Goal: Task Accomplishment & Management: Use online tool/utility

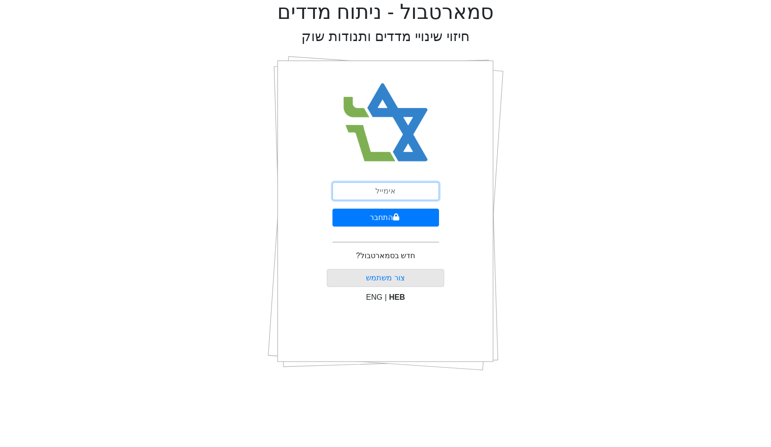
click at [387, 186] on input "email" at bounding box center [386, 191] width 107 height 18
type input "[EMAIL_ADDRESS][DOMAIN_NAME]"
click at [333, 209] on button "התחבר" at bounding box center [386, 218] width 107 height 18
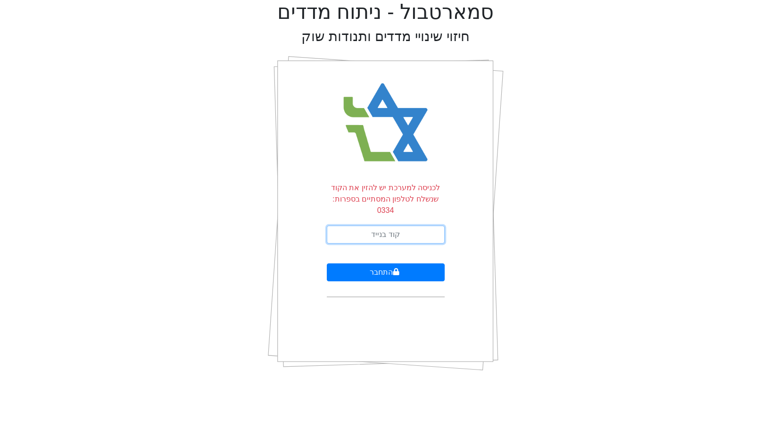
click at [367, 226] on input "text" at bounding box center [386, 235] width 118 height 18
type input "883553"
click at [327, 263] on button "התחבר" at bounding box center [386, 272] width 118 height 18
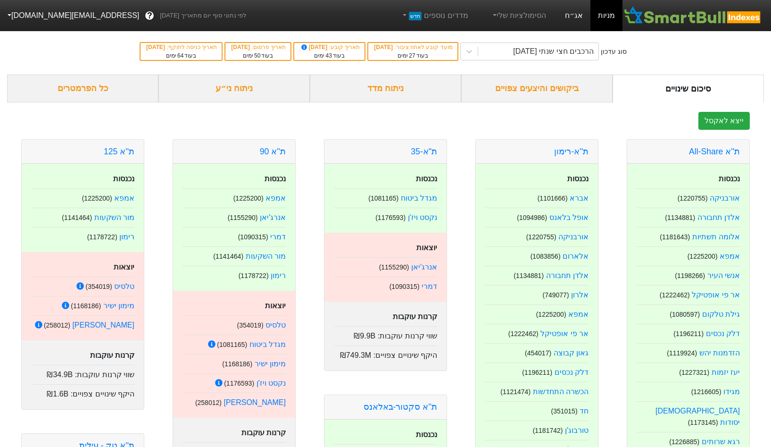
click at [565, 23] on link "אג״ח" at bounding box center [574, 15] width 33 height 31
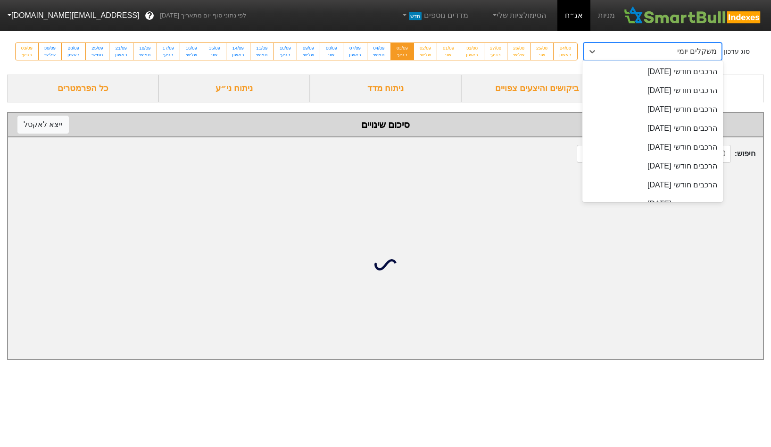
click at [628, 54] on div "משקלים יומי" at bounding box center [662, 51] width 120 height 17
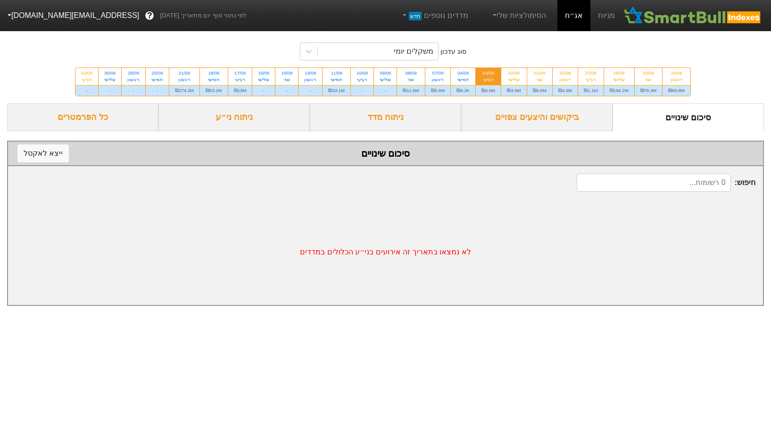
click at [585, 48] on div "סוג עדכון משקלים יומי 24/08 ראשון ₪65.8M 25/08 שני ₪78.3M 26/08 שלישי ₪194.2M 2…" at bounding box center [385, 65] width 771 height 75
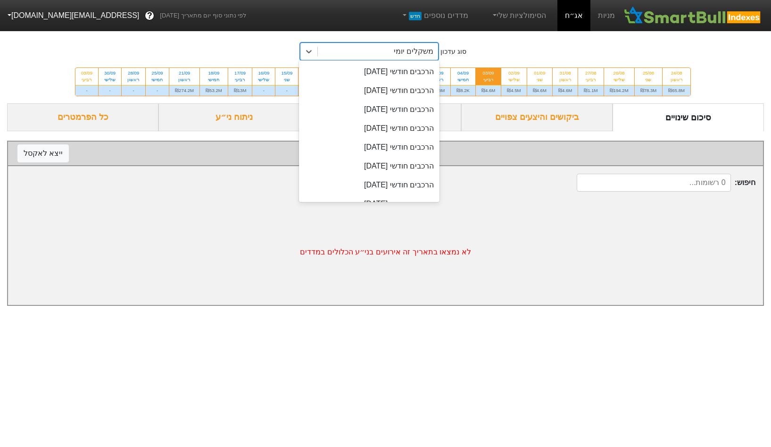
click at [431, 55] on div "משקלים יומי" at bounding box center [414, 51] width 40 height 11
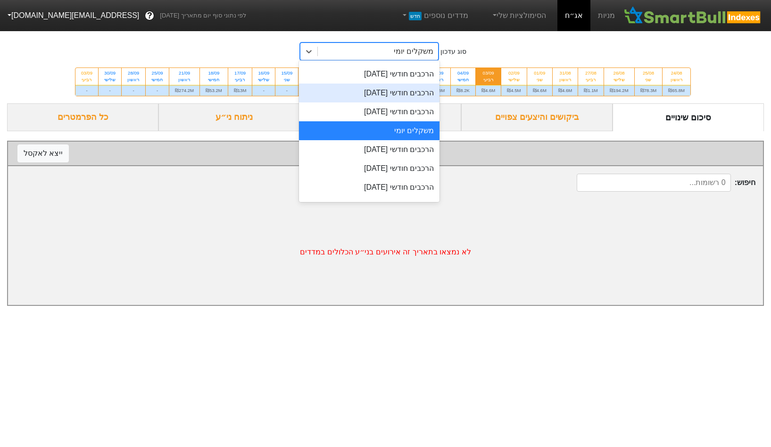
scroll to position [321, 0]
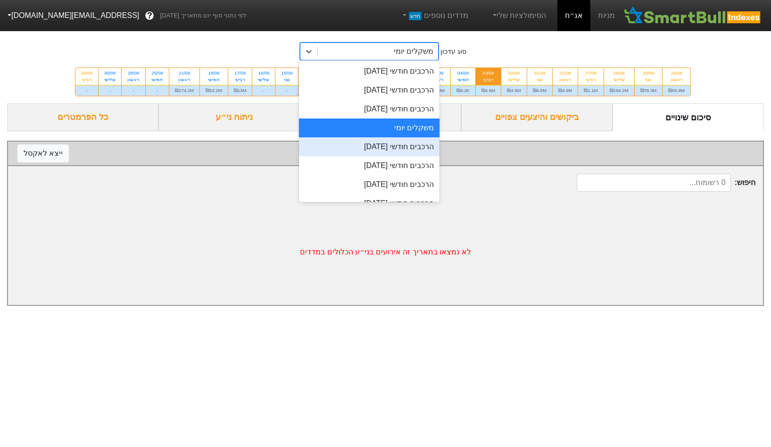
click at [397, 150] on div "הרכבים חודשי 28/08/2025" at bounding box center [369, 146] width 141 height 19
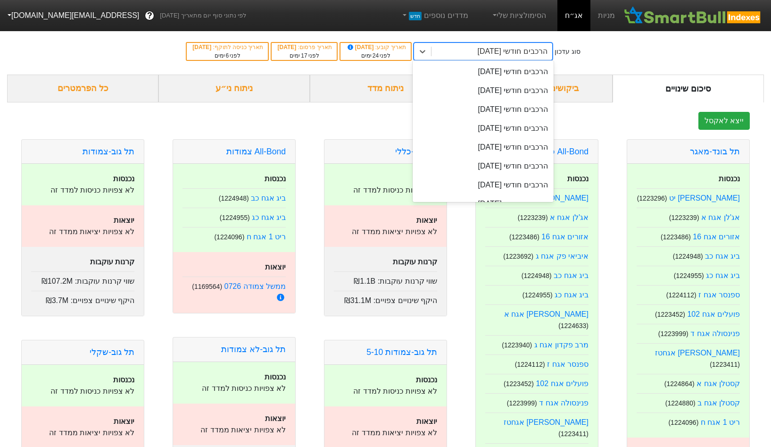
click at [485, 55] on div "הרכבים חודשי 28/08/2025" at bounding box center [513, 51] width 70 height 11
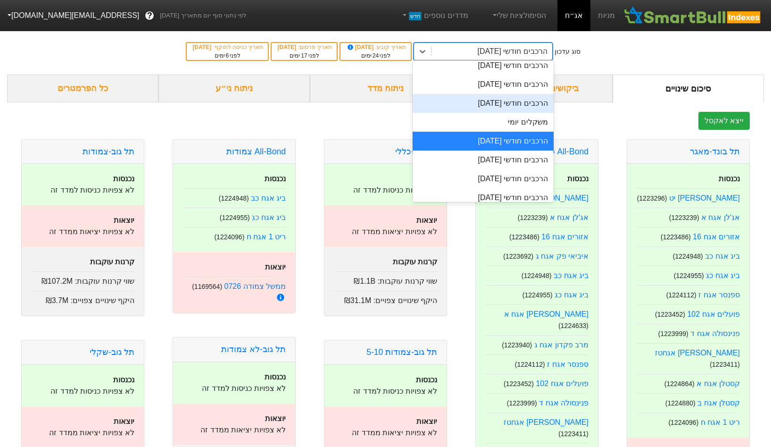
scroll to position [351, 0]
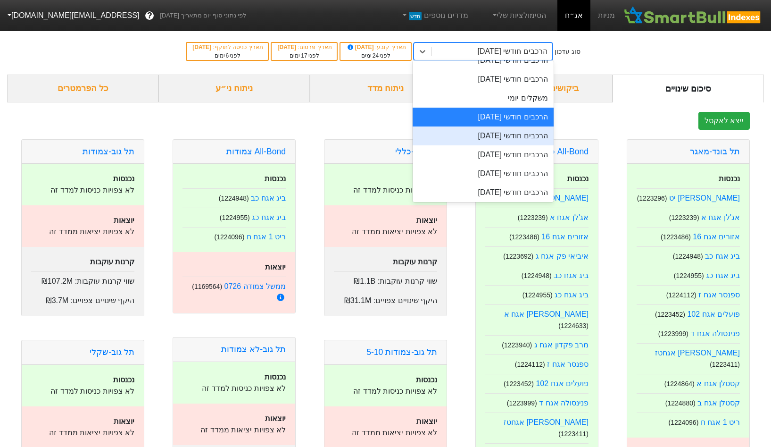
click at [499, 139] on div "הרכבים חודשי 29/09/2025" at bounding box center [483, 135] width 141 height 19
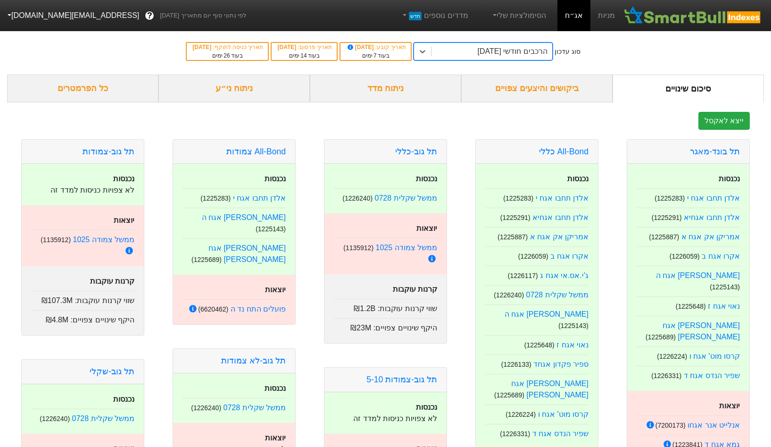
click at [518, 51] on div "הרכבים חודשי 29/09/2025" at bounding box center [513, 51] width 70 height 11
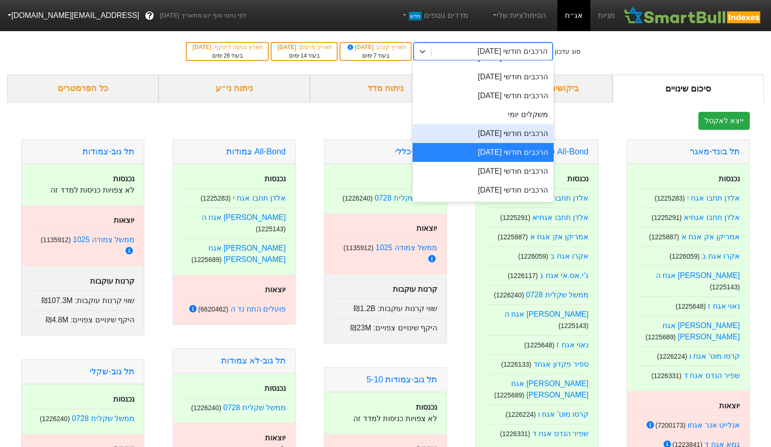
scroll to position [343, 0]
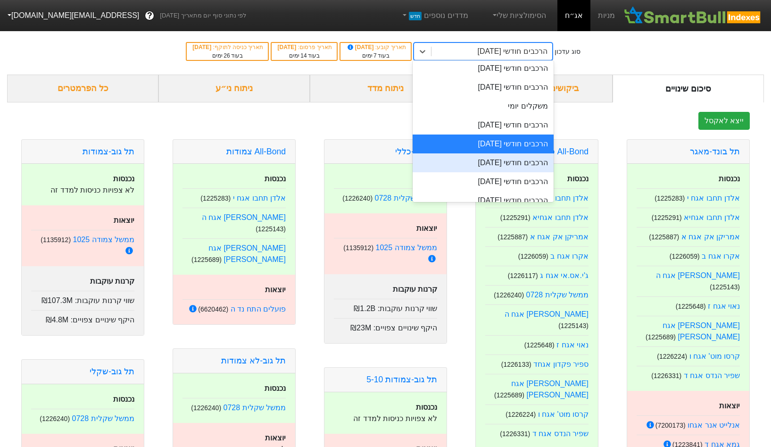
click at [490, 159] on div "הרכבים חודשי 29/10/2025" at bounding box center [483, 162] width 141 height 19
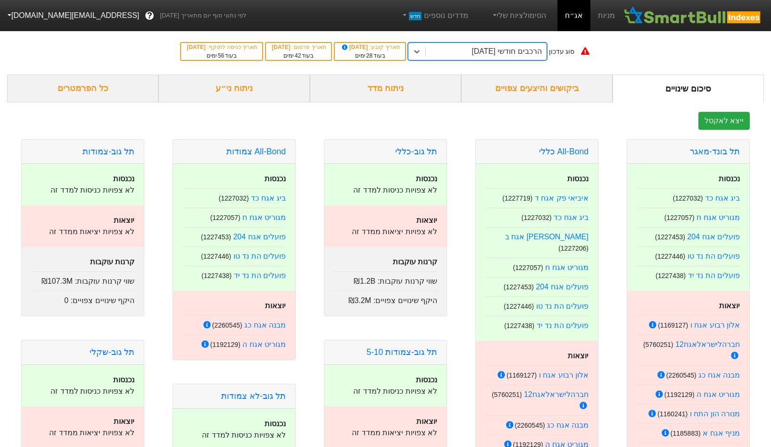
click at [483, 50] on div "הרכבים חודשי 29/10/2025" at bounding box center [507, 51] width 70 height 11
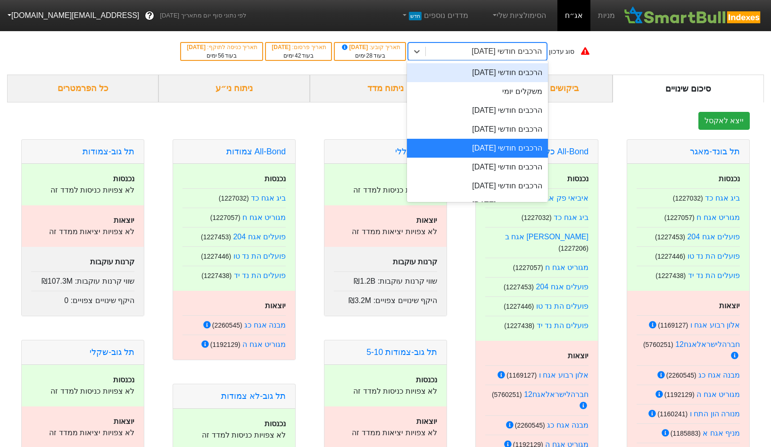
scroll to position [359, 0]
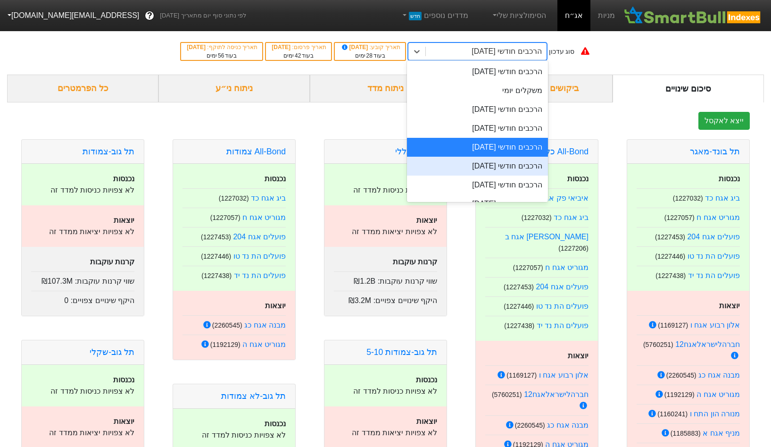
click at [478, 164] on div "הרכבים חודשי [DATE]" at bounding box center [477, 166] width 141 height 19
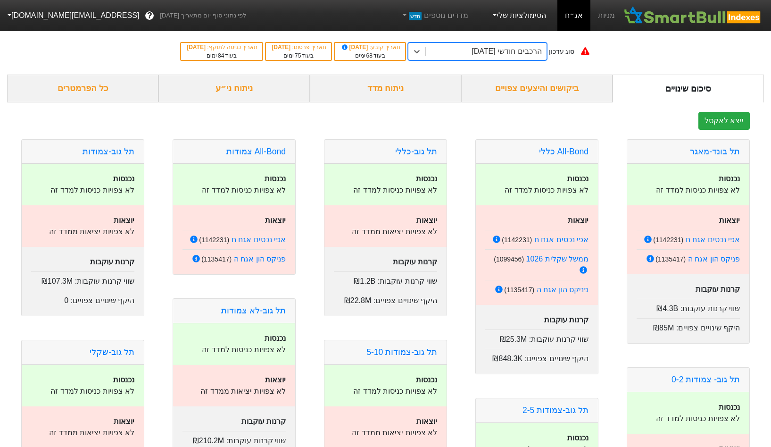
click at [548, 11] on link "הסימולציות שלי" at bounding box center [518, 15] width 63 height 19
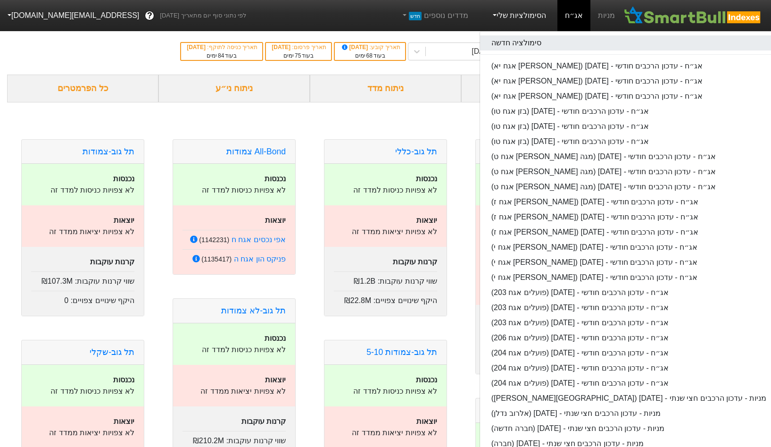
click at [527, 40] on link "סימולציה חדשה" at bounding box center [629, 42] width 298 height 15
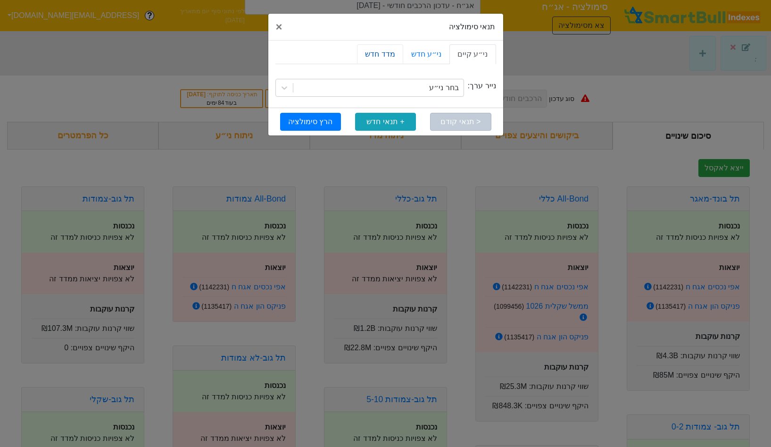
click at [403, 51] on link "מדד חדש" at bounding box center [380, 54] width 46 height 20
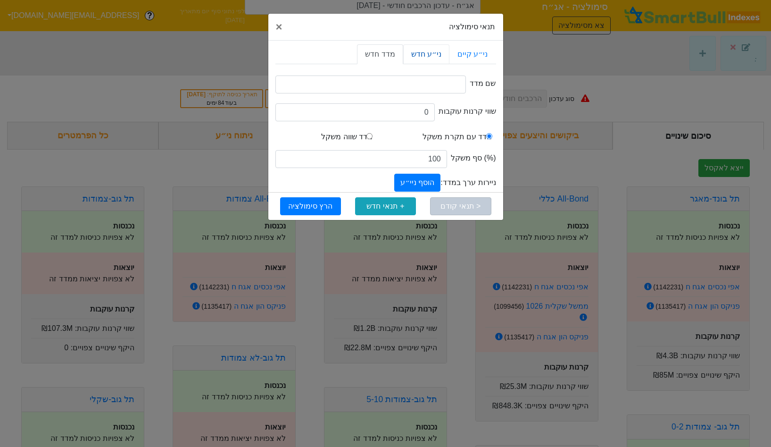
click at [433, 56] on link "ני״ע חדש" at bounding box center [426, 54] width 46 height 20
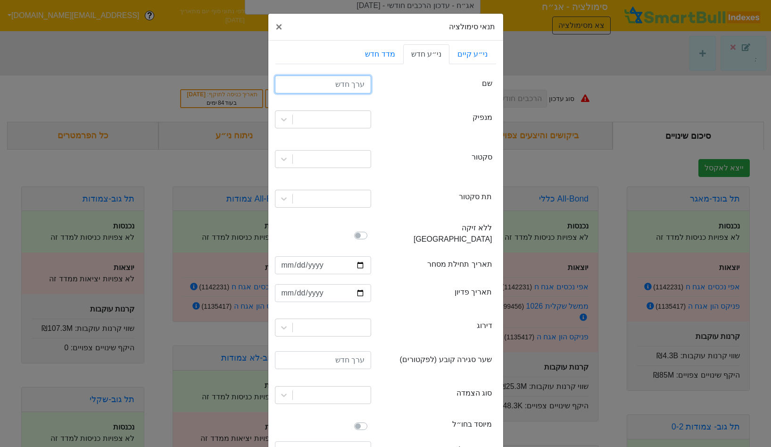
click at [359, 87] on input "text" at bounding box center [323, 84] width 96 height 18
type input "ב"
click at [336, 115] on div at bounding box center [332, 119] width 78 height 17
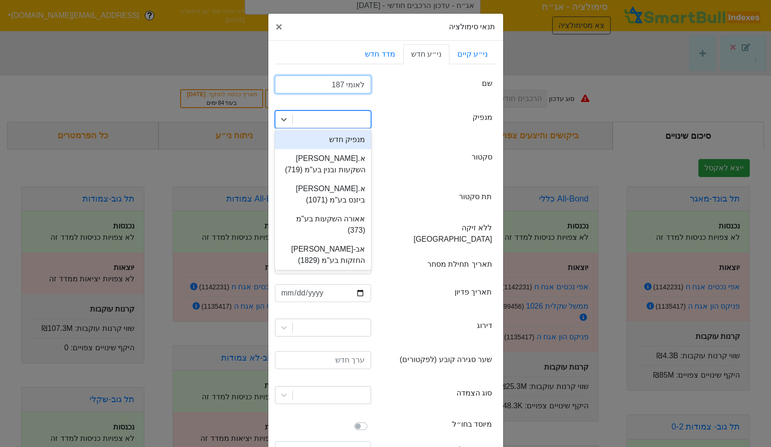
click at [349, 83] on input "לאומי 187" at bounding box center [323, 84] width 96 height 18
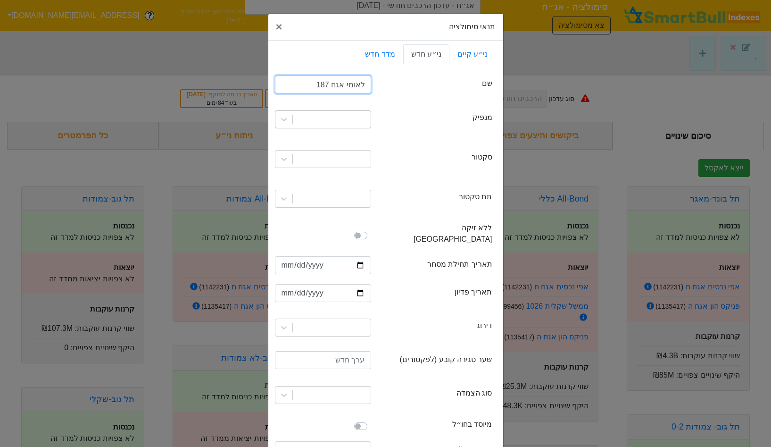
type input "לאומי אגח 187"
click at [359, 125] on div at bounding box center [332, 119] width 78 height 17
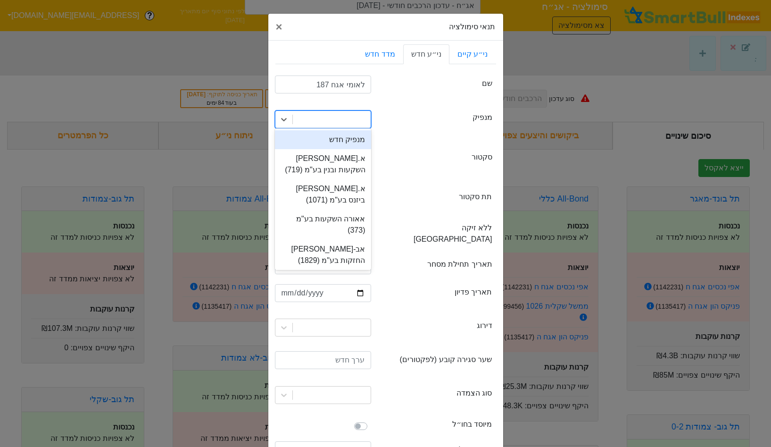
click at [359, 125] on div at bounding box center [332, 119] width 78 height 17
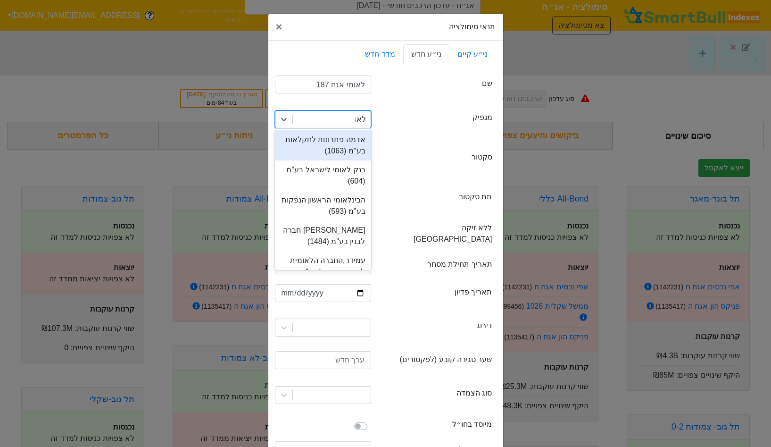
type input "לאומי"
click at [343, 144] on div "בנק לאומי לישראל בע"מ (604)" at bounding box center [323, 145] width 96 height 30
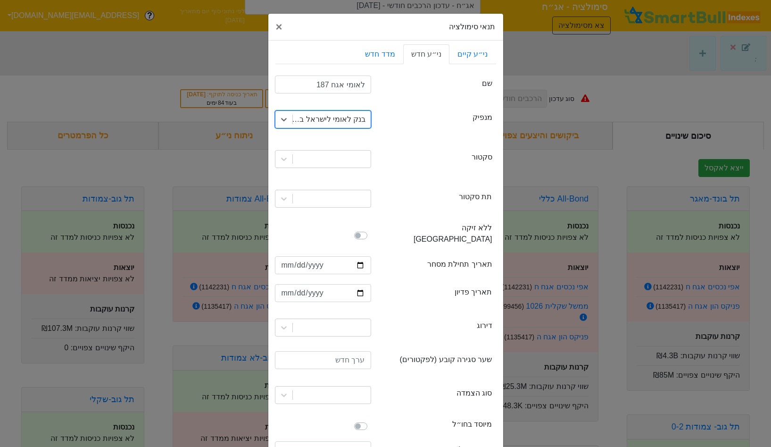
click at [341, 170] on div at bounding box center [323, 159] width 110 height 32
click at [341, 163] on div at bounding box center [332, 158] width 78 height 17
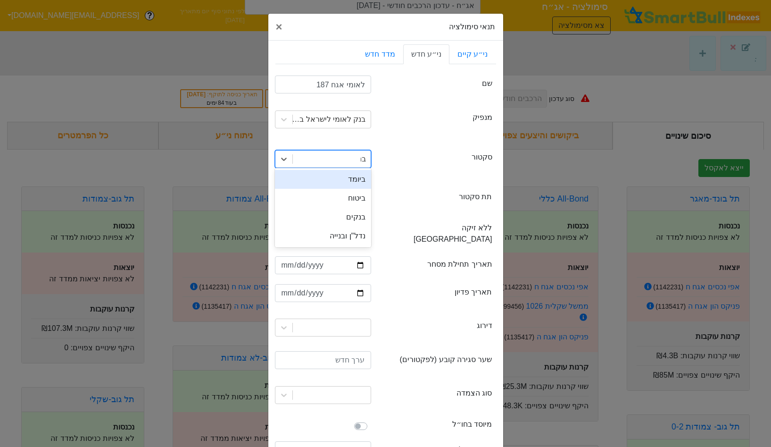
type input "בנק"
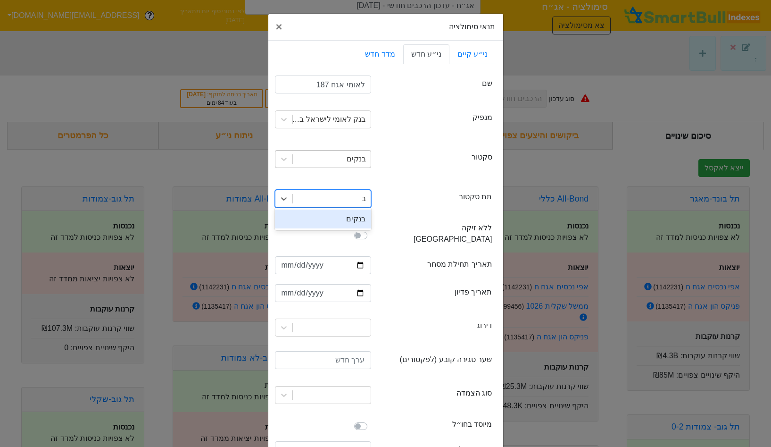
type input "בנק"
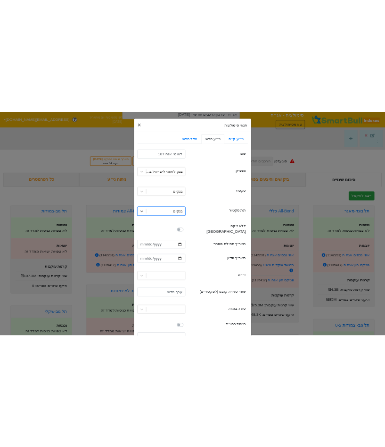
scroll to position [88, 0]
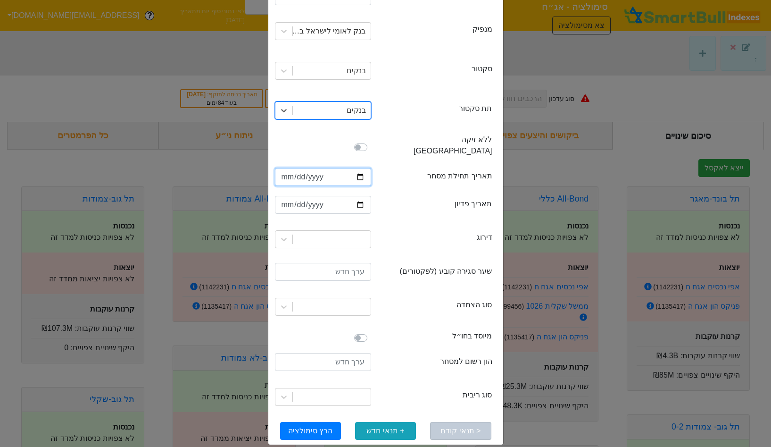
click at [285, 168] on input "date" at bounding box center [323, 177] width 96 height 18
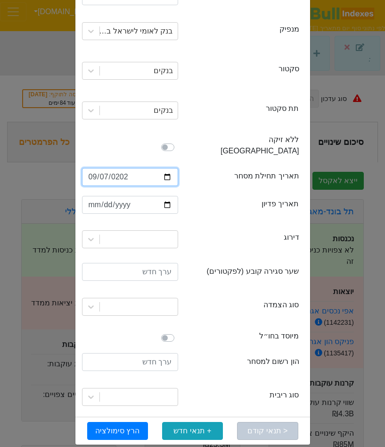
type input "2025-09-07"
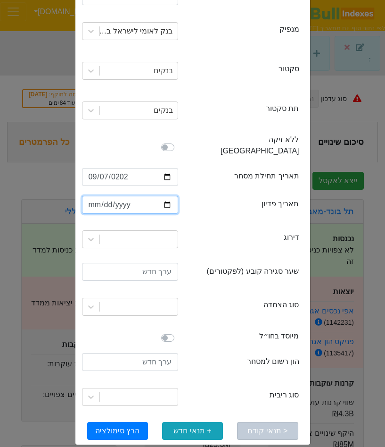
click at [94, 196] on input "date" at bounding box center [130, 205] width 96 height 18
click at [115, 196] on input "date" at bounding box center [130, 205] width 96 height 18
type input "2034-05-01"
click at [150, 231] on div at bounding box center [139, 239] width 78 height 17
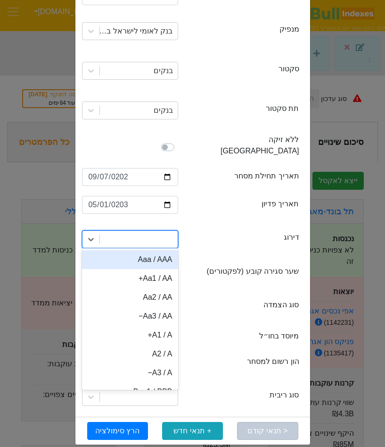
click at [161, 250] on div "Aaa / AAA" at bounding box center [130, 259] width 96 height 19
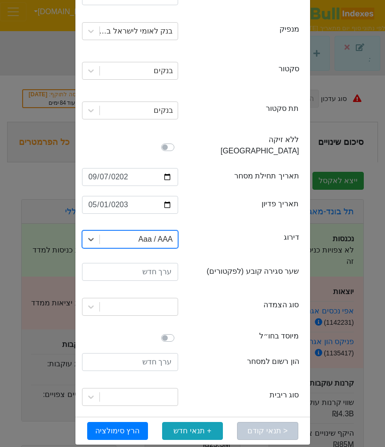
click at [151, 269] on div at bounding box center [130, 273] width 110 height 20
click at [155, 265] on input "number" at bounding box center [130, 272] width 96 height 18
type input "100"
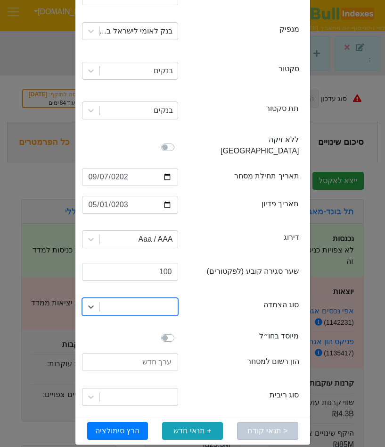
click at [163, 299] on div at bounding box center [139, 306] width 78 height 17
type input "ש"
click at [148, 353] on input "number" at bounding box center [130, 362] width 96 height 18
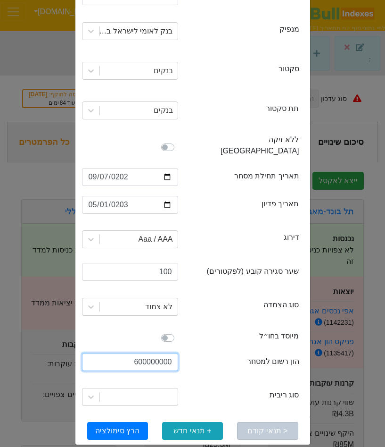
type input "600000000"
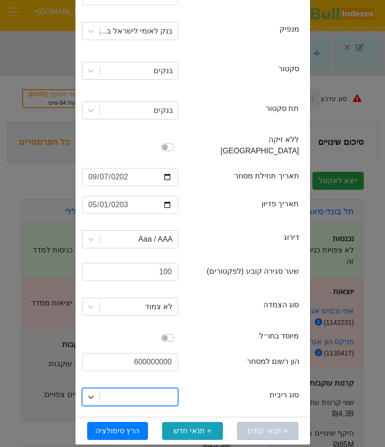
click at [159, 388] on div at bounding box center [139, 396] width 78 height 17
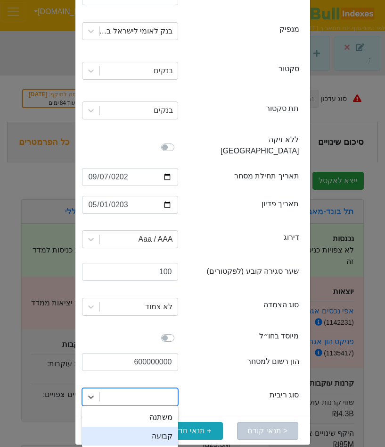
click at [159, 426] on div "קבועה" at bounding box center [130, 435] width 96 height 19
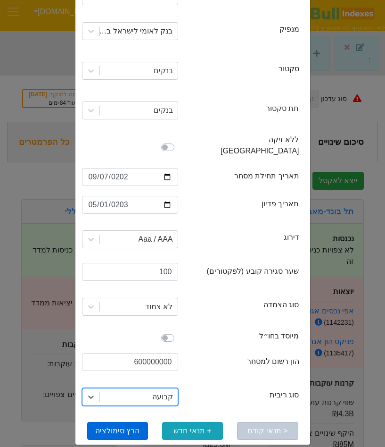
click at [110, 424] on button "הרץ סימולציה" at bounding box center [117, 431] width 61 height 18
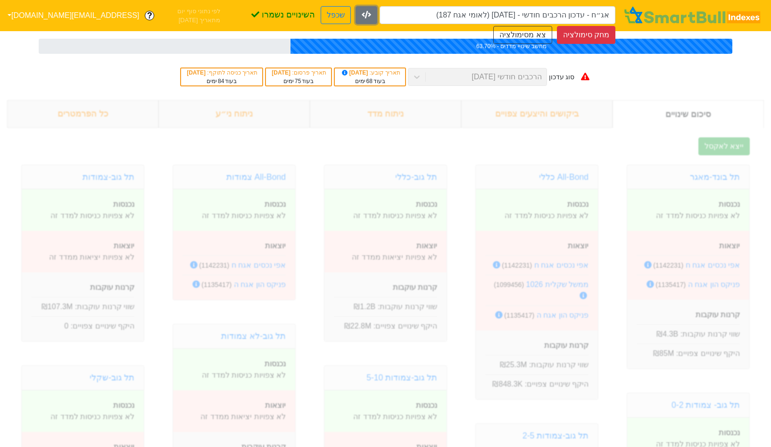
click at [362, 11] on icon "button" at bounding box center [366, 15] width 9 height 8
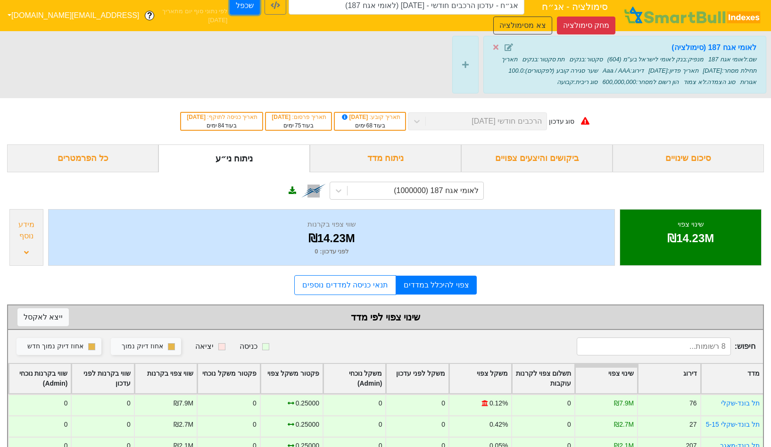
click at [230, 10] on button "שכפל" at bounding box center [245, 6] width 30 height 18
type input "אג״ח - עדכון הרכבים חודשי - 26/11/25 (לאומי אגח 187) - העתק"
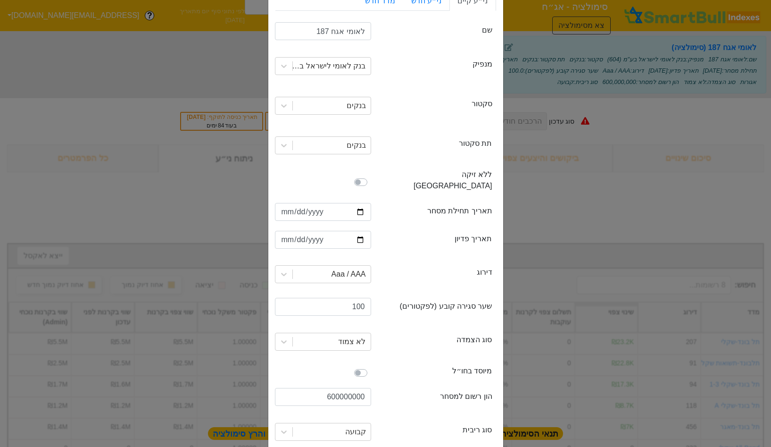
scroll to position [88, 0]
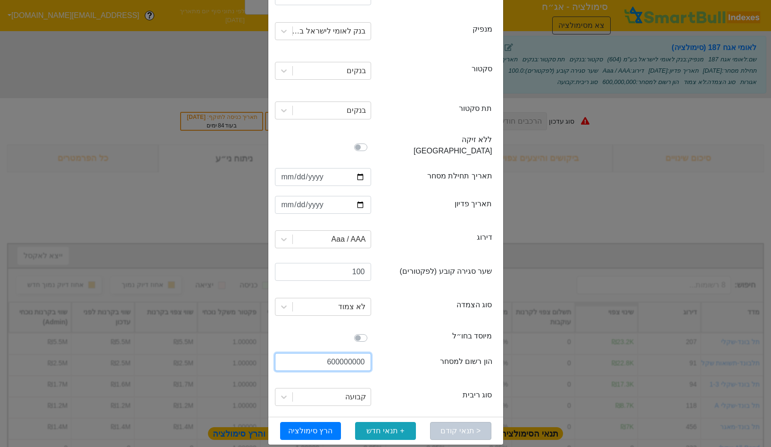
click at [332, 353] on input "600000000" at bounding box center [323, 362] width 96 height 18
type input "1000000000"
click at [310, 422] on button "הרץ סימולציה" at bounding box center [310, 431] width 61 height 18
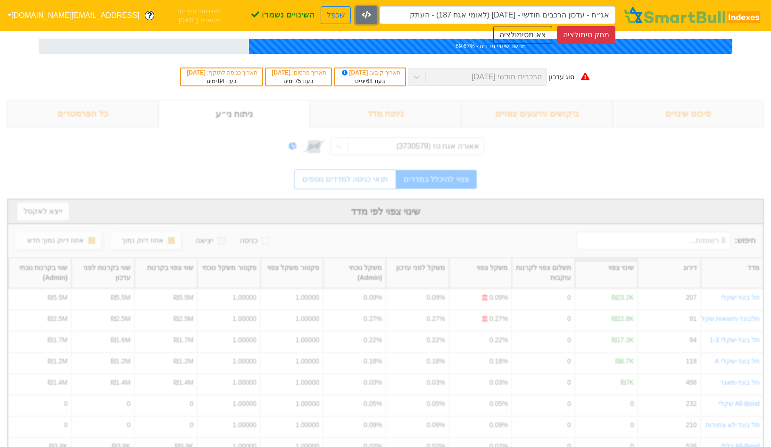
click at [356, 8] on button "button" at bounding box center [367, 15] width 22 height 18
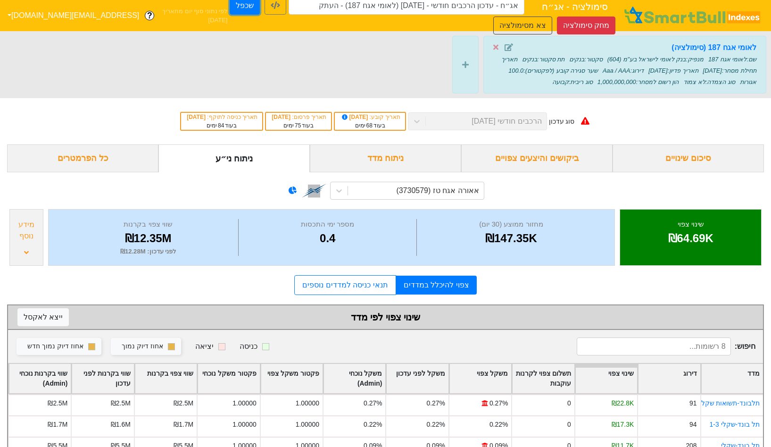
click at [230, 11] on button "שכפל" at bounding box center [245, 6] width 30 height 18
type input "אג״ח - עדכון הרכבים חודשי - 26/11/25 (לאומי אגח 187) - העתק - העתק"
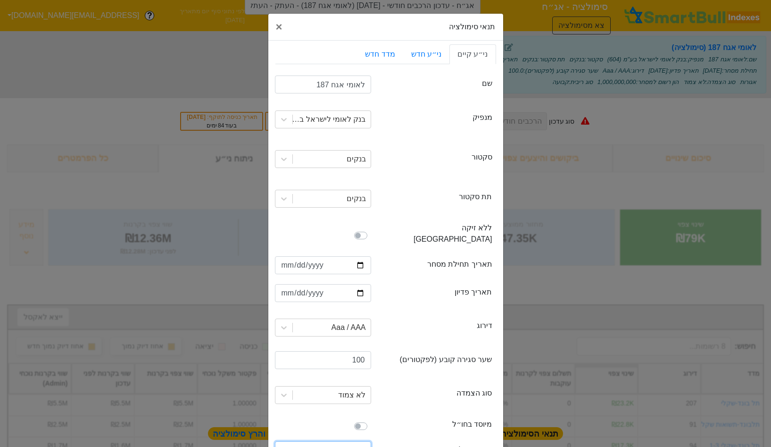
click at [330, 442] on input "1000000000" at bounding box center [323, 450] width 96 height 18
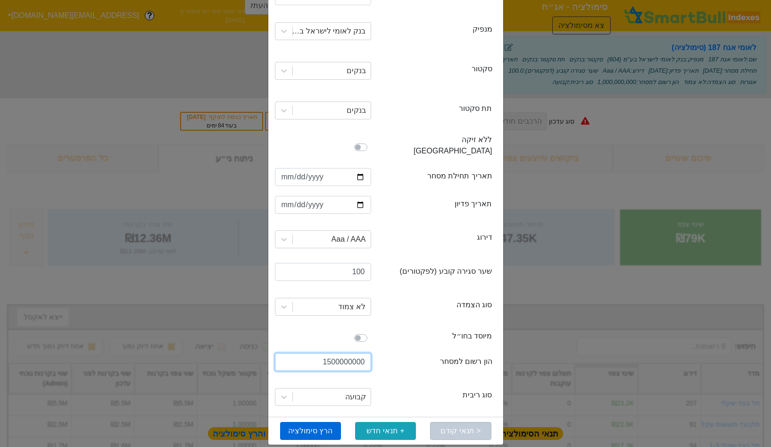
type input "1500000000"
click at [309, 422] on button "הרץ סימולציה" at bounding box center [310, 431] width 61 height 18
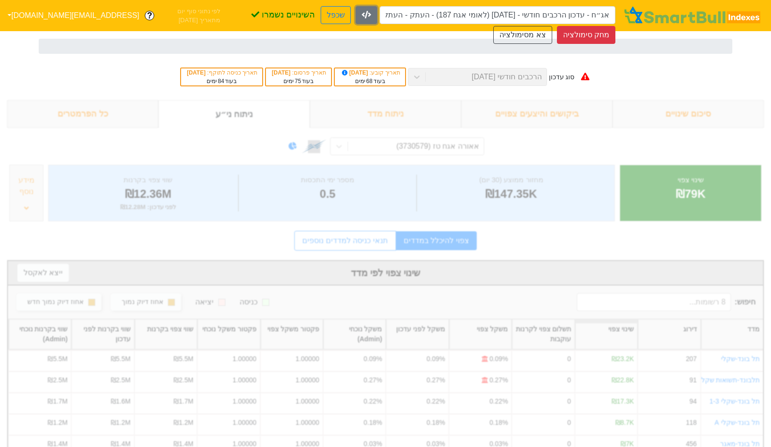
click at [362, 11] on icon "button" at bounding box center [366, 15] width 9 height 8
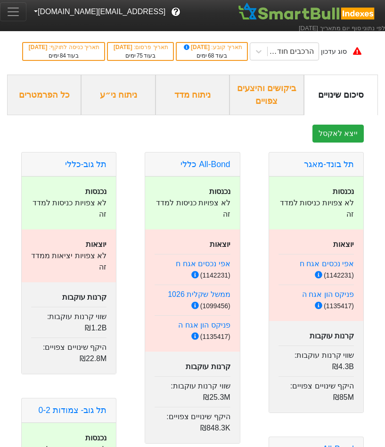
click at [20, 8] on span "Toggle navigation" at bounding box center [13, 12] width 14 height 14
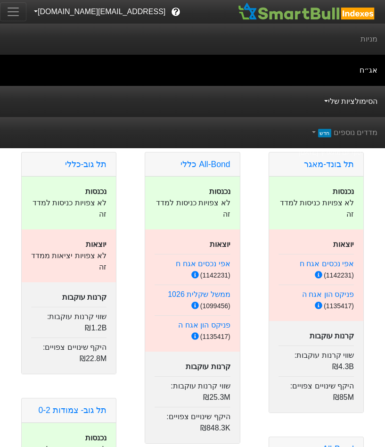
click at [336, 96] on link "הסימולציות שלי" at bounding box center [350, 101] width 56 height 19
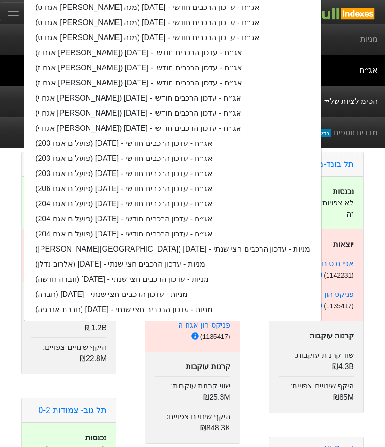
click at [343, 70] on link "אג״ח" at bounding box center [192, 70] width 385 height 31
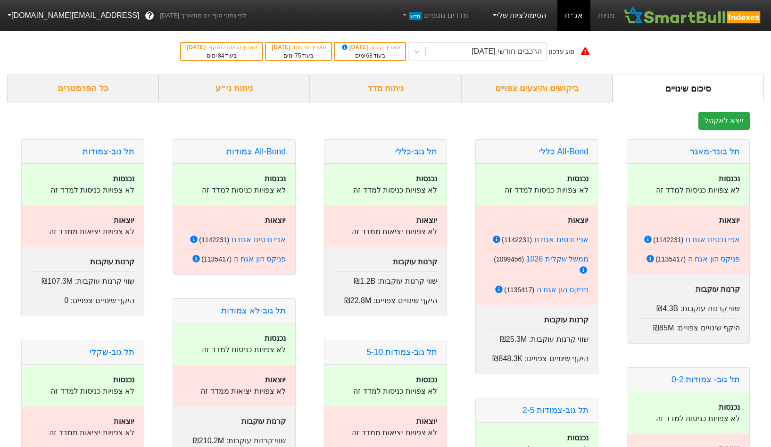
click at [385, 15] on link "הסימולציות שלי" at bounding box center [518, 15] width 63 height 19
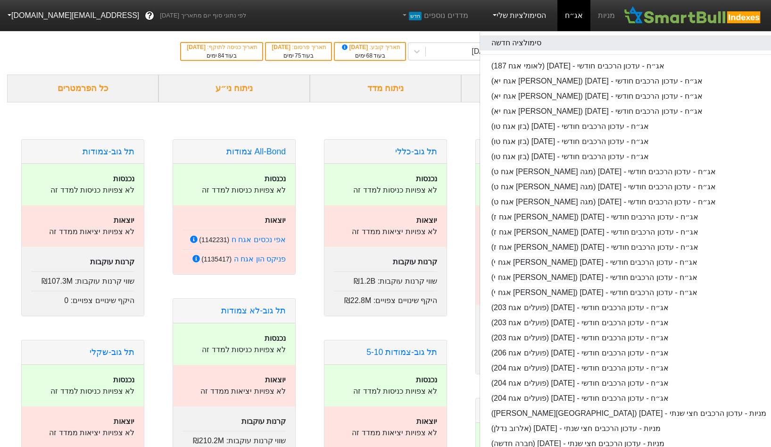
click at [385, 39] on link "סימולציה חדשה" at bounding box center [629, 42] width 298 height 15
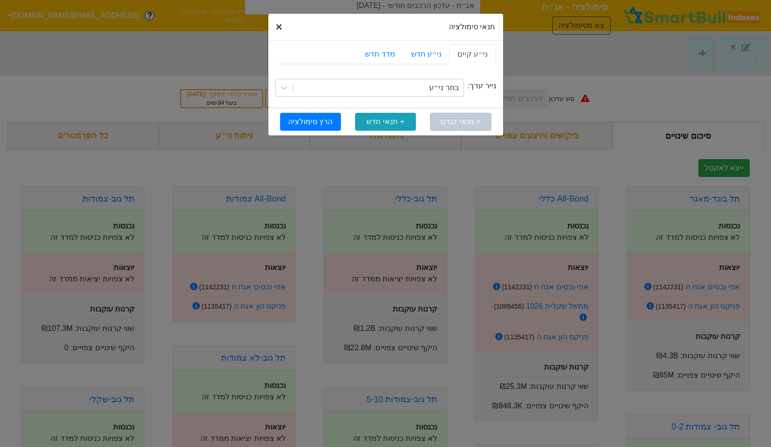
click at [278, 27] on span "×" at bounding box center [279, 26] width 7 height 13
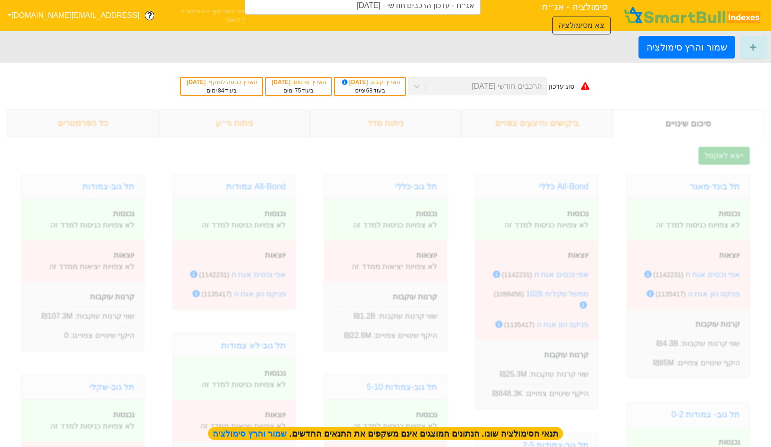
click at [245, 6] on div "סימולציה - אג״ח אג״ח - עדכון הרכבים חודשי - 26/11/25 צא מסימולציה" at bounding box center [434, 16] width 378 height 38
click at [385, 18] on button "צא מסימולציה" at bounding box center [581, 26] width 59 height 18
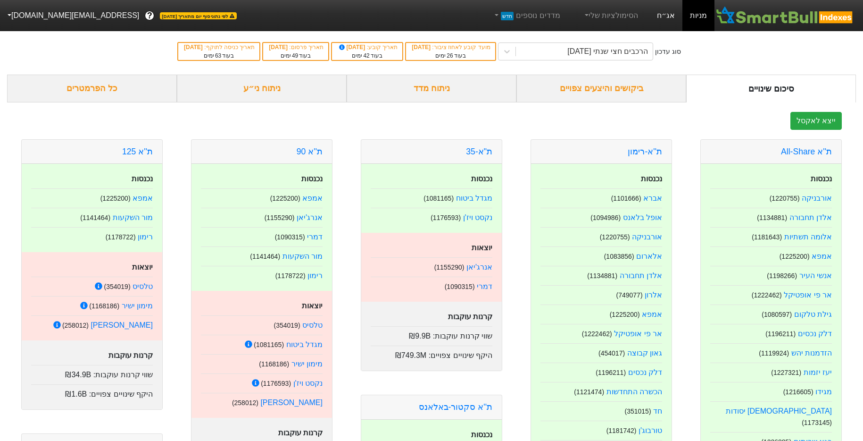
click at [660, 19] on link "אג״ח" at bounding box center [666, 15] width 33 height 31
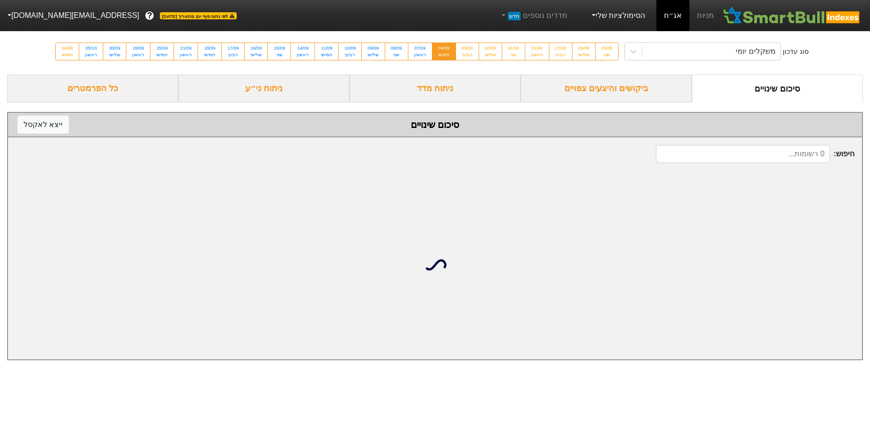
click at [627, 19] on link "הסימולציות שלי" at bounding box center [617, 15] width 63 height 19
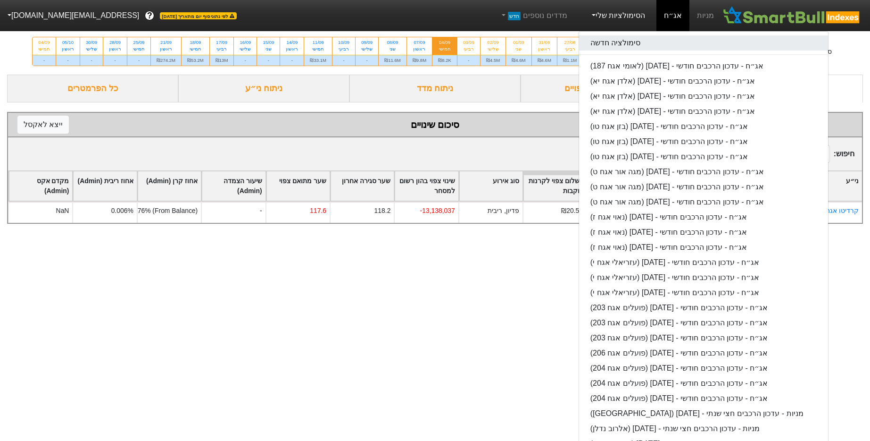
click at [644, 43] on link "סימולציה חדשה" at bounding box center [703, 42] width 249 height 15
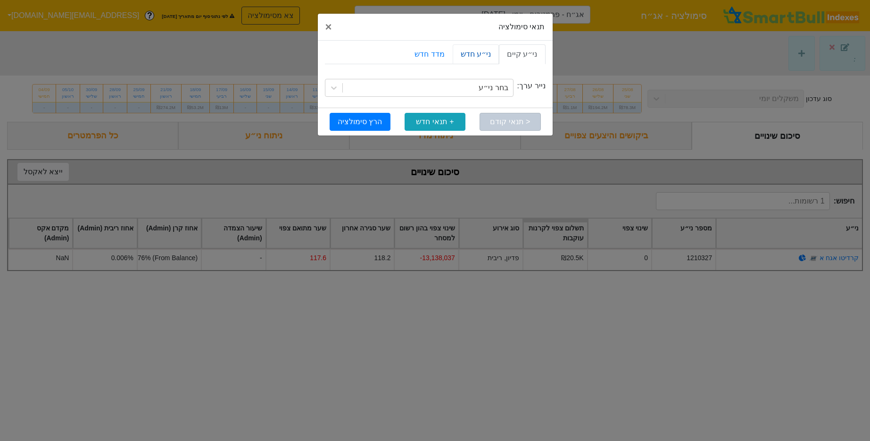
click at [489, 56] on link "ני״ע חדש" at bounding box center [476, 54] width 46 height 20
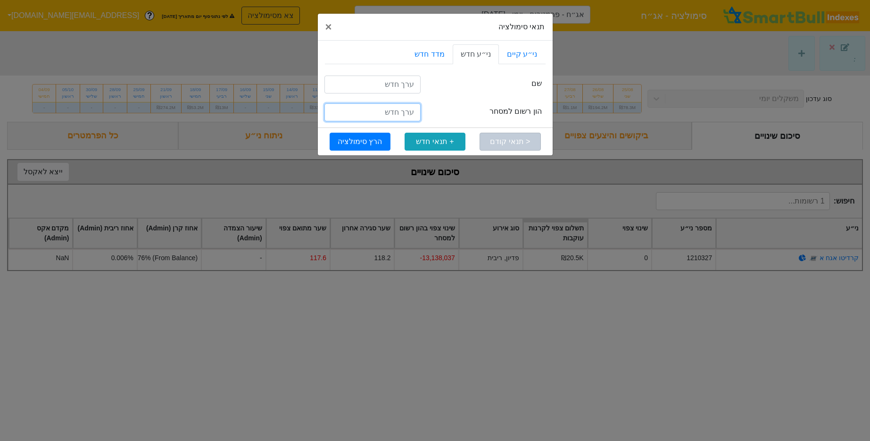
click at [397, 117] on input "number" at bounding box center [373, 112] width 96 height 18
click at [401, 92] on input "text" at bounding box center [373, 84] width 96 height 18
click at [326, 23] on span "×" at bounding box center [329, 26] width 7 height 13
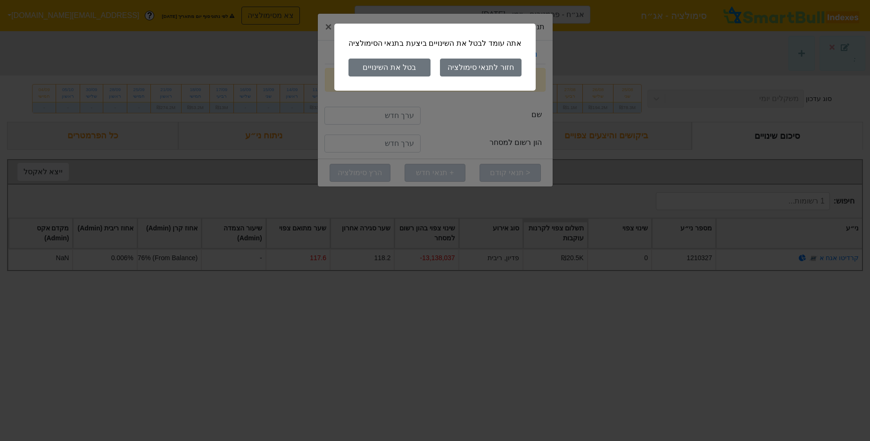
click at [397, 65] on button "בטל את השינויים" at bounding box center [390, 68] width 82 height 18
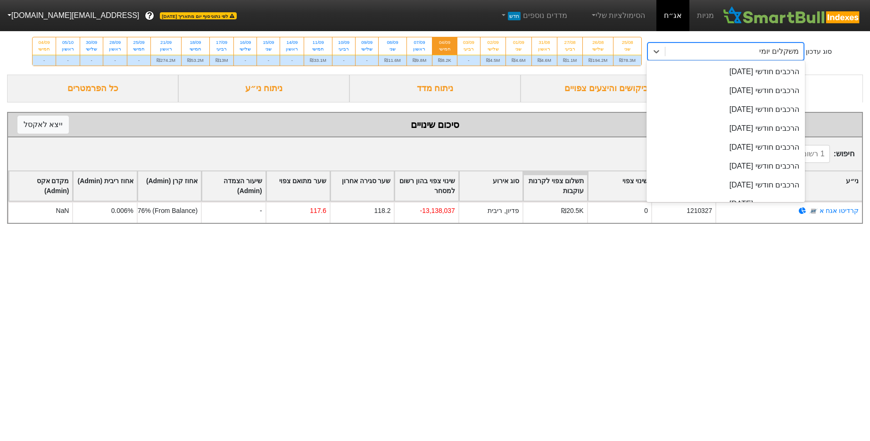
click at [690, 47] on div "משקלים יומי" at bounding box center [735, 51] width 138 height 17
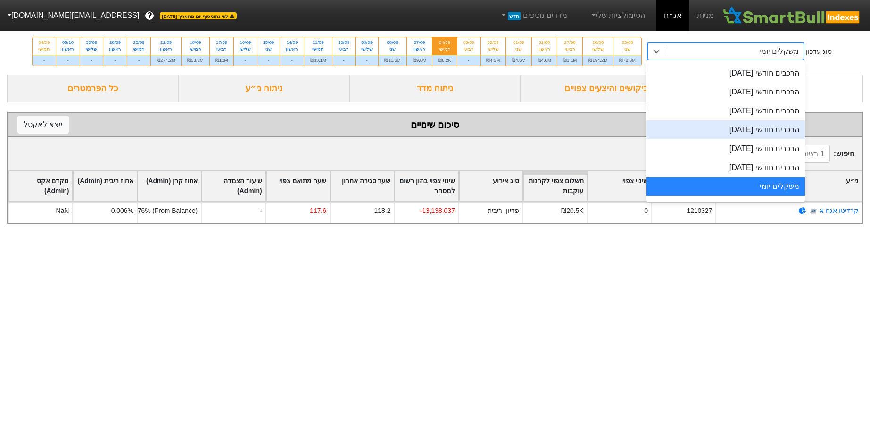
scroll to position [412, 0]
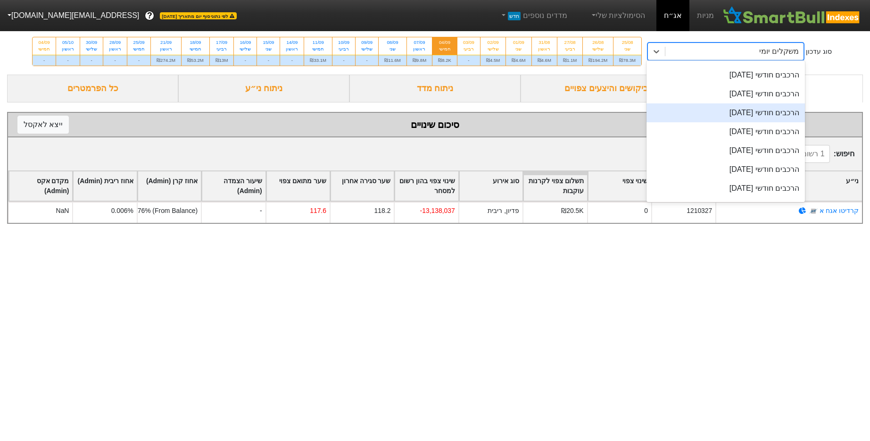
click at [735, 113] on div "הרכבים חודשי [DATE]" at bounding box center [726, 112] width 159 height 19
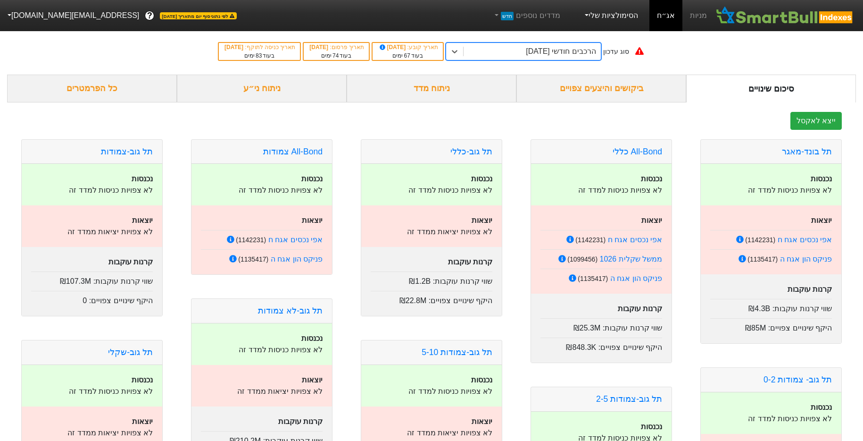
click at [627, 15] on link "הסימולציות שלי" at bounding box center [610, 15] width 63 height 19
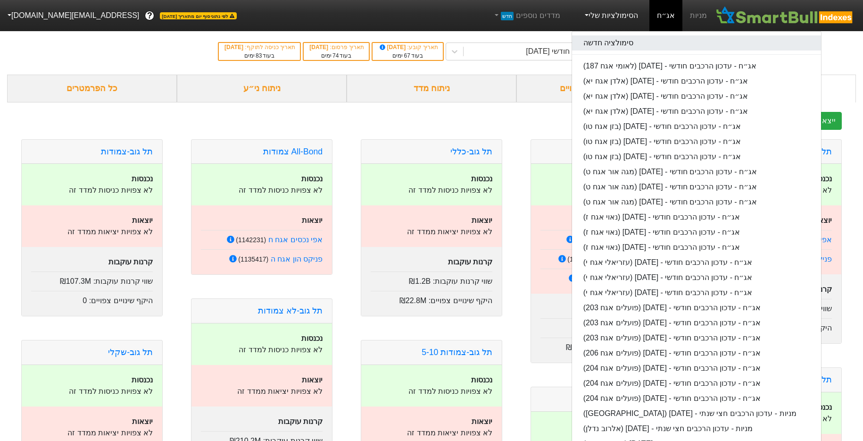
click at [632, 40] on link "סימולציה חדשה" at bounding box center [696, 42] width 249 height 15
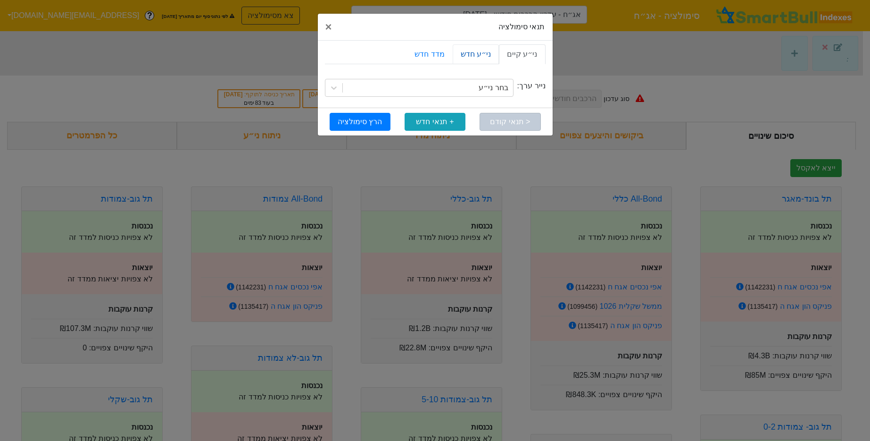
click at [494, 59] on link "ני״ע חדש" at bounding box center [476, 54] width 46 height 20
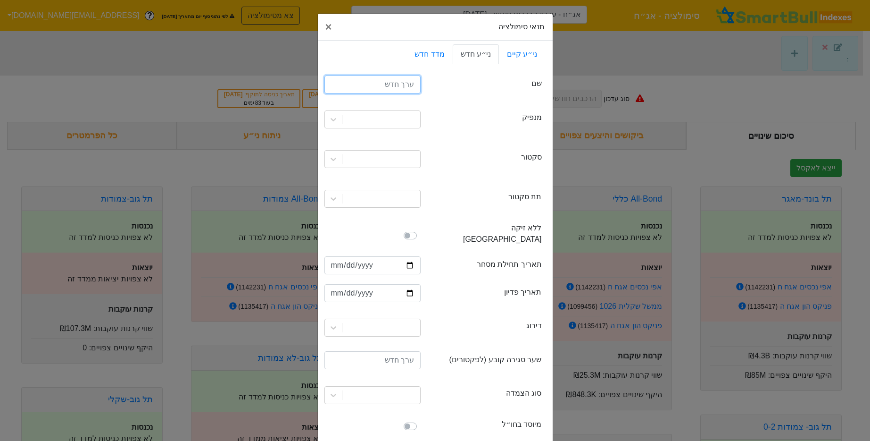
click at [405, 91] on input "text" at bounding box center [373, 84] width 96 height 18
type input "מיכמן אגח ה"
click at [390, 117] on div at bounding box center [382, 119] width 78 height 17
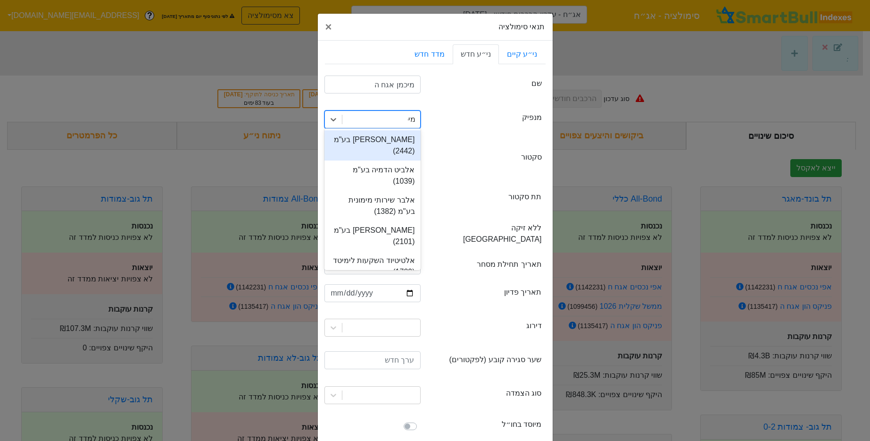
type input "מיכמן"
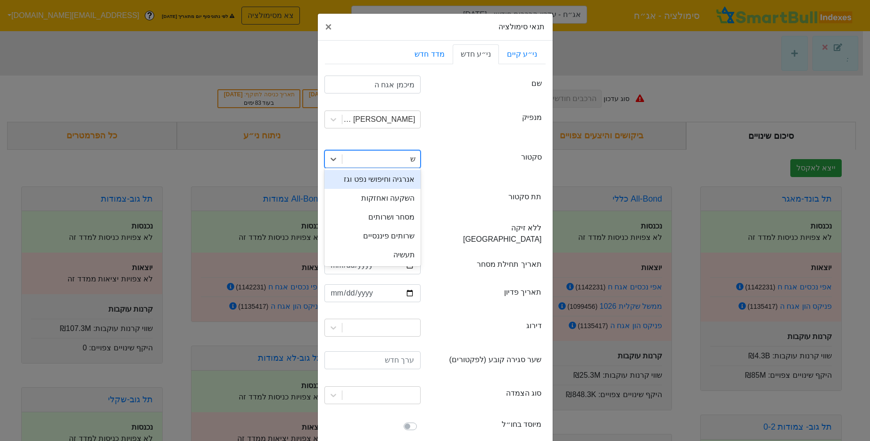
type input "שר"
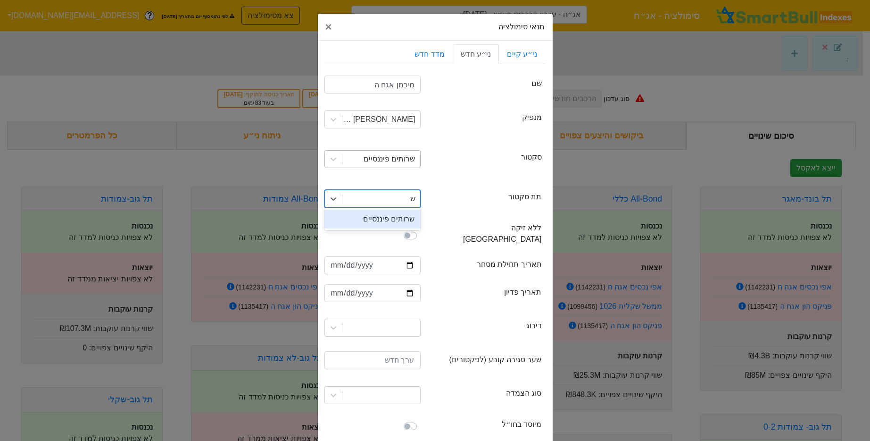
type input "שר"
click at [341, 256] on input "date" at bounding box center [373, 265] width 96 height 18
click at [367, 264] on div at bounding box center [373, 266] width 110 height 20
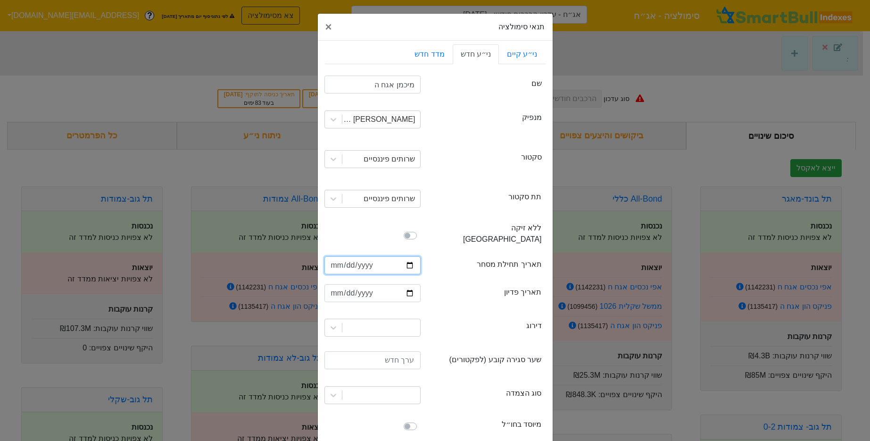
click at [335, 256] on input "date" at bounding box center [373, 265] width 96 height 18
type input "2025-09-07"
type input "2030-09-30"
click at [374, 324] on div at bounding box center [373, 327] width 96 height 18
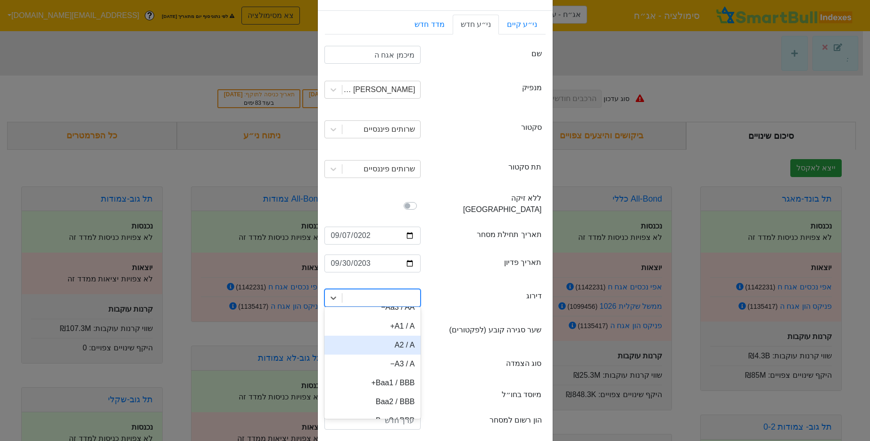
scroll to position [86, 0]
click at [411, 355] on div "Baa1 / BBB+" at bounding box center [373, 364] width 96 height 19
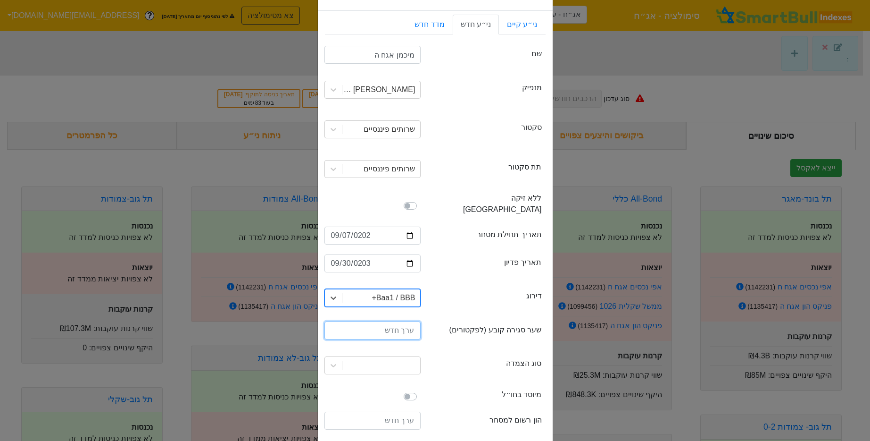
click at [408, 322] on input "number" at bounding box center [373, 330] width 96 height 18
type input "100"
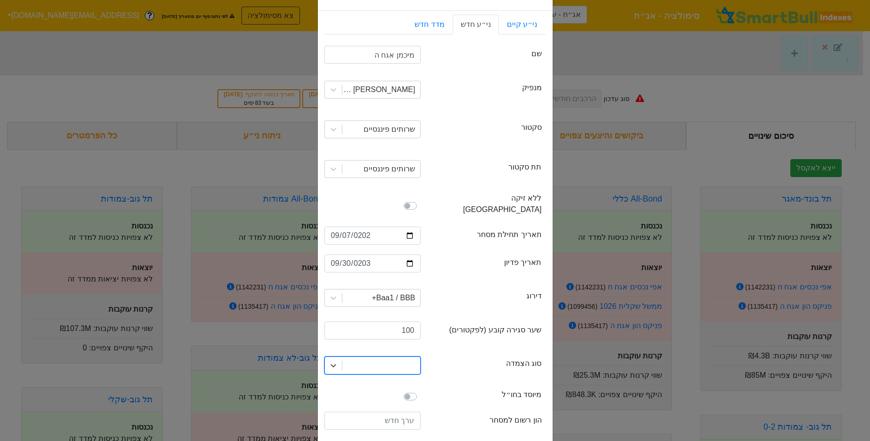
type input "ק"
type input "ש"
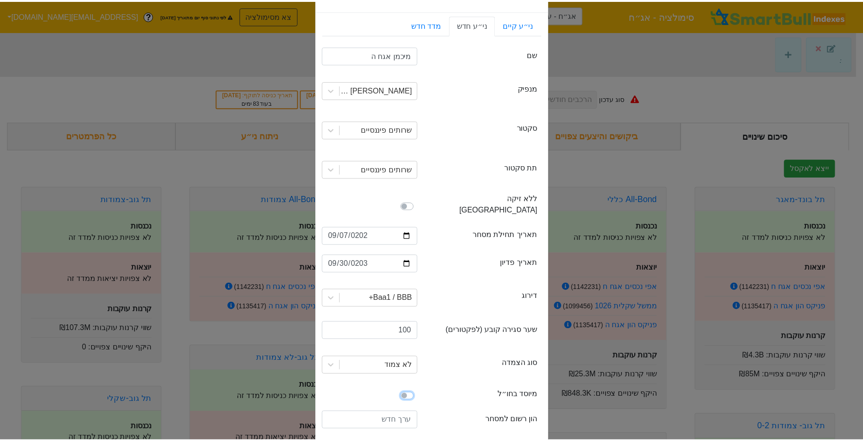
scroll to position [94, 0]
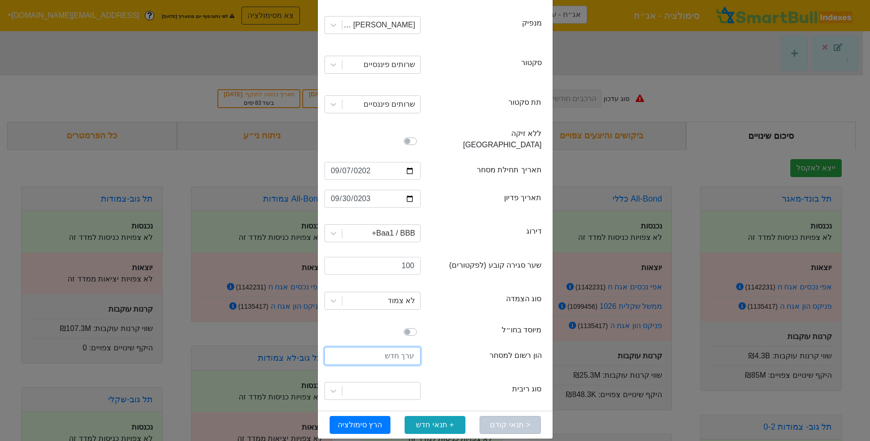
click at [395, 347] on input "number" at bounding box center [373, 356] width 96 height 18
type input "80000000"
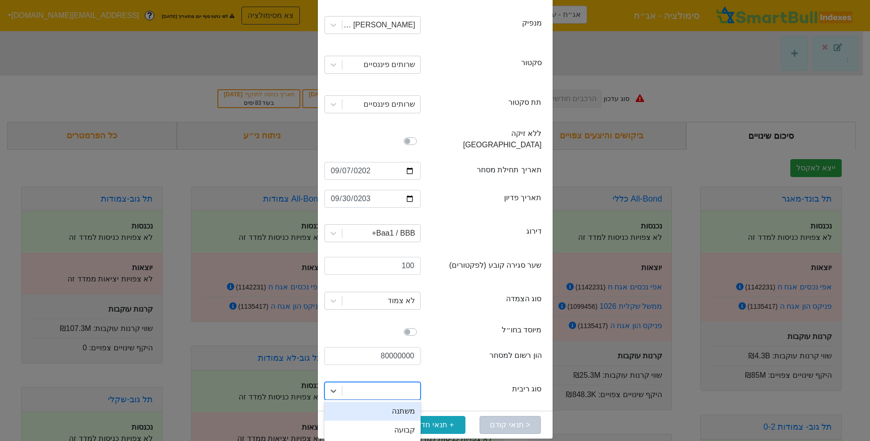
click at [413, 385] on div at bounding box center [382, 390] width 78 height 17
click at [410, 420] on div "קבועה" at bounding box center [373, 429] width 96 height 19
click at [380, 416] on button "הרץ סימולציה" at bounding box center [360, 425] width 61 height 18
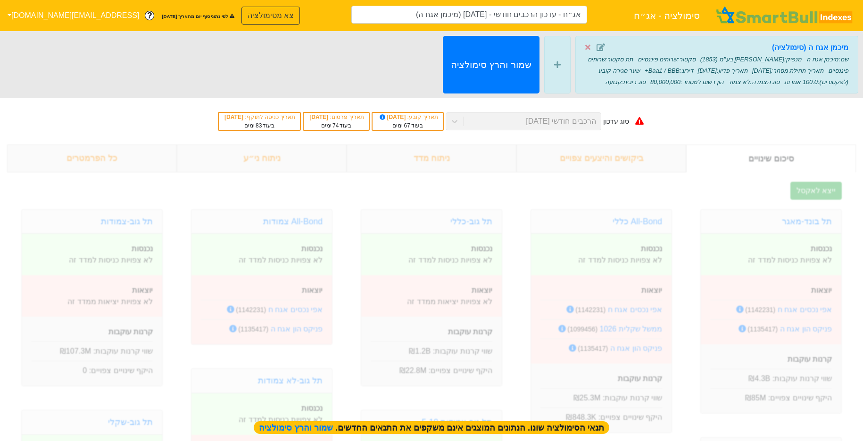
type input "אג״ח - עדכון הרכבים חודשי - 26/11/25 (מיכמן אגח ה)"
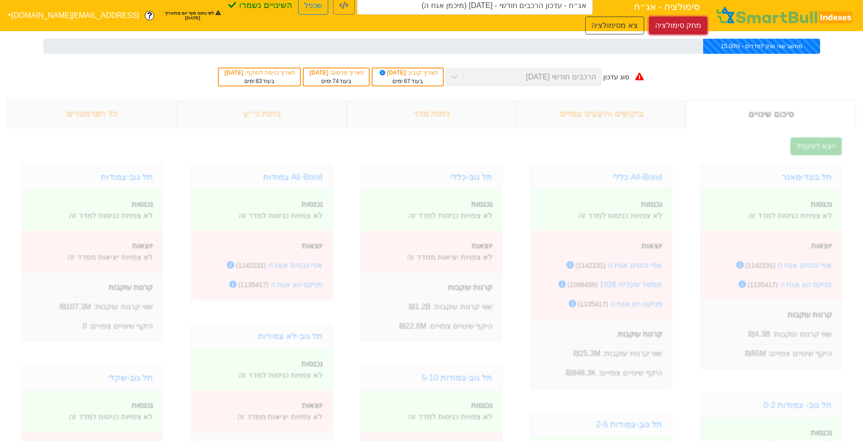
click at [675, 27] on button "מחק סימולציה" at bounding box center [678, 26] width 59 height 18
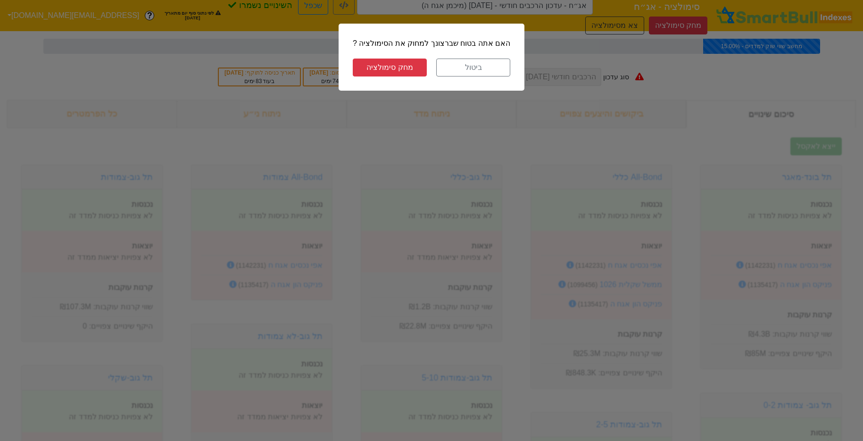
click at [408, 71] on button "מחק סימולציה" at bounding box center [390, 68] width 74 height 18
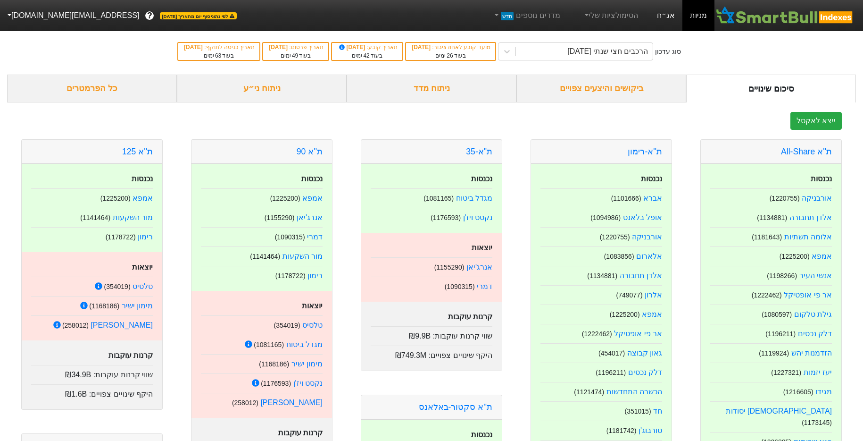
click at [675, 20] on link "אג״ח" at bounding box center [666, 15] width 33 height 31
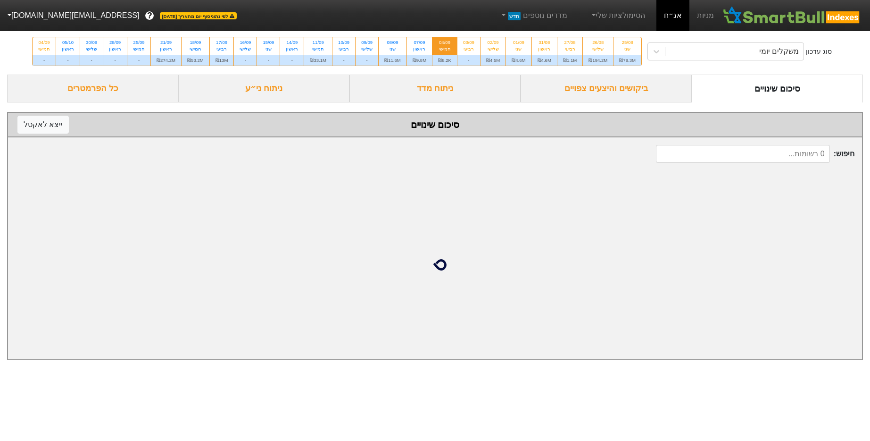
click at [288, 77] on div "ניתוח ני״ע" at bounding box center [263, 89] width 171 height 28
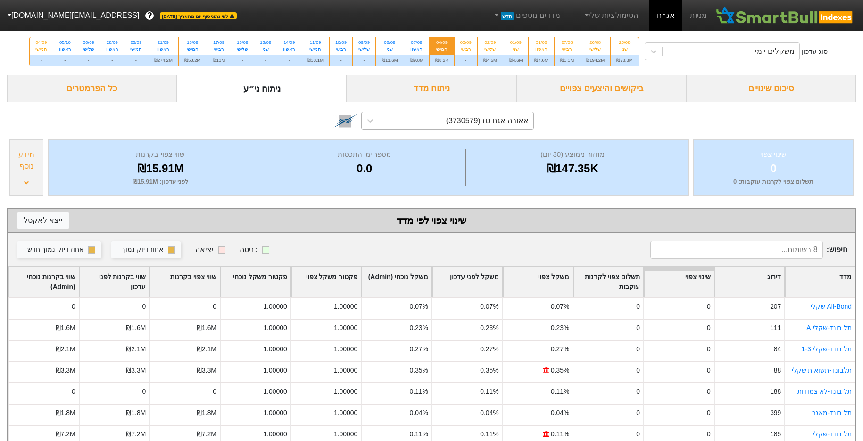
click at [505, 117] on div "אאורה אגח טז (3730579)" at bounding box center [487, 120] width 83 height 11
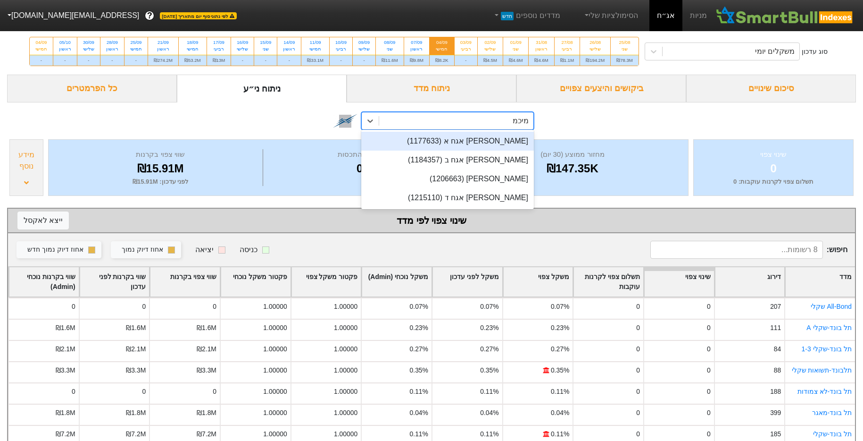
type input "מיכמן"
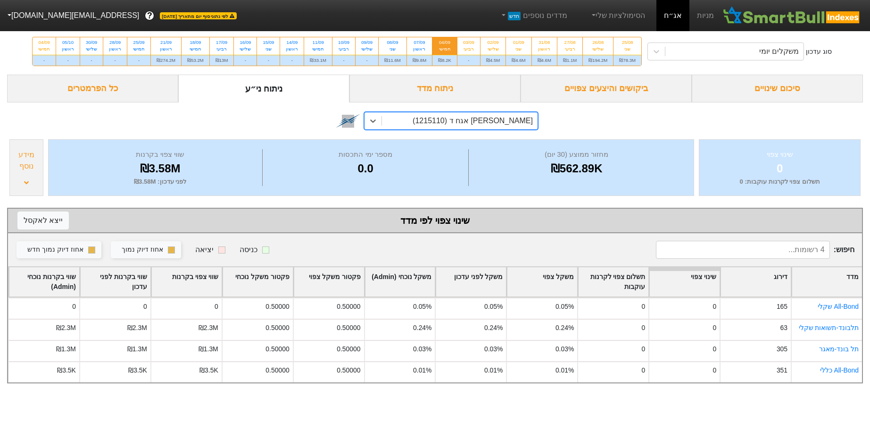
click at [8, 175] on div "שינוי צפוי 0 תשלום צפוי לקרנות עוקבות : 0 מחזור ממוצע (30 יום) ₪562.89K מספר ימ…" at bounding box center [435, 167] width 856 height 61
click at [13, 171] on div "מידע נוסף" at bounding box center [26, 160] width 28 height 23
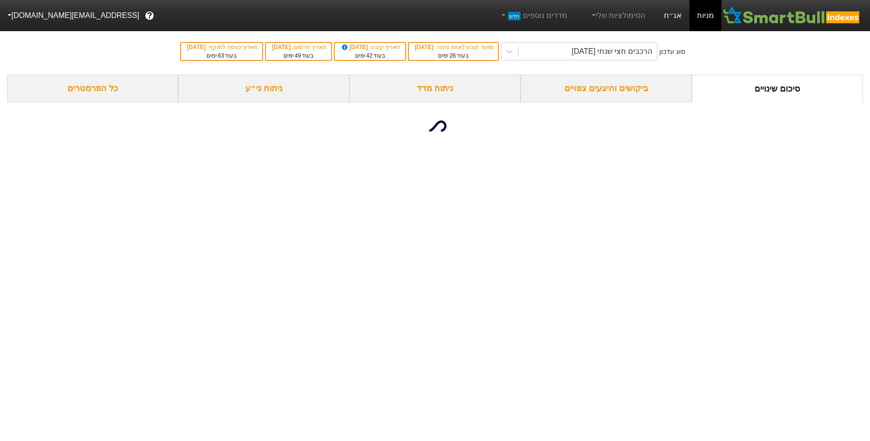
click at [677, 22] on link "אג״ח" at bounding box center [673, 15] width 33 height 31
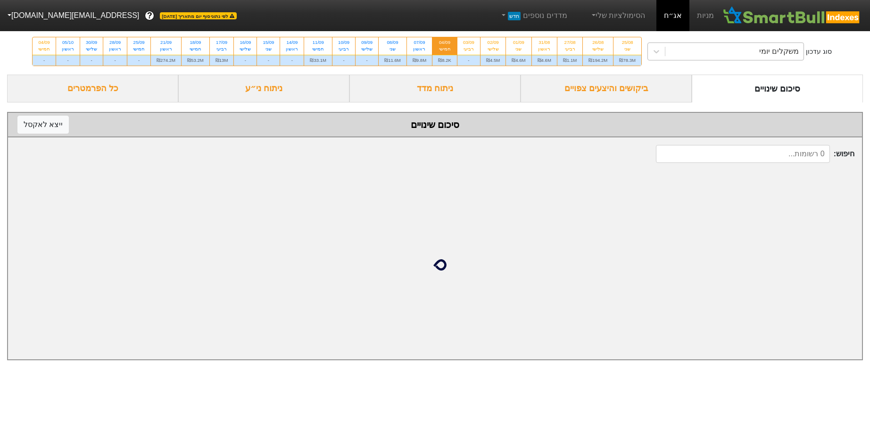
click at [683, 56] on div "משקלים יומי" at bounding box center [735, 51] width 138 height 17
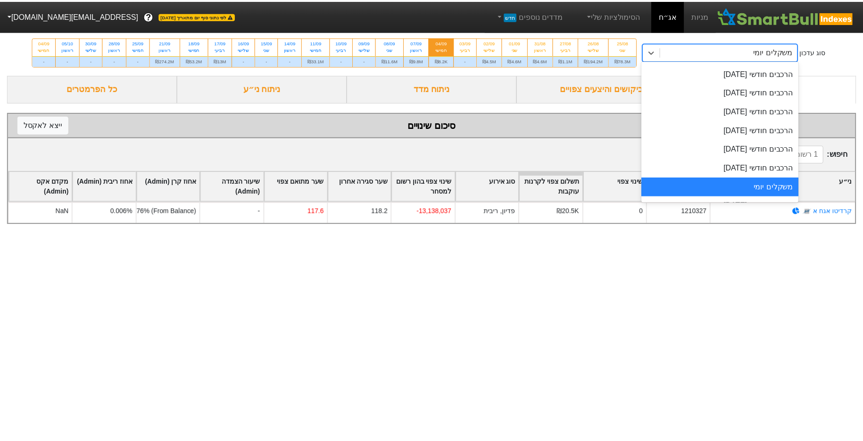
scroll to position [428, 0]
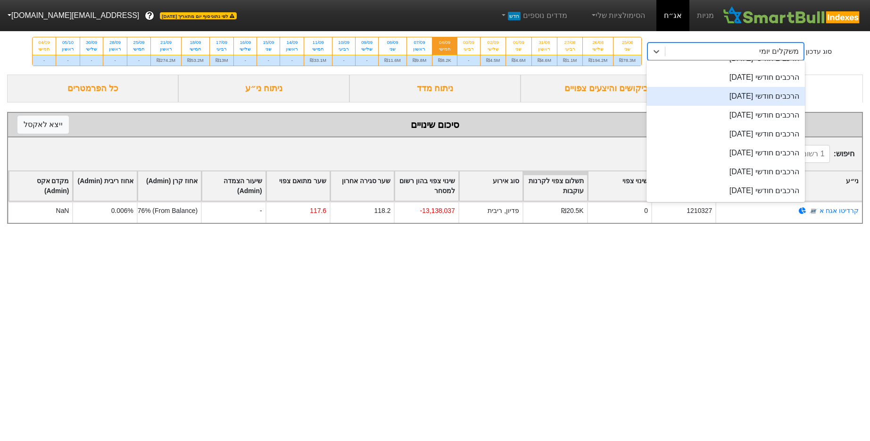
click at [766, 102] on div "הרכבים חודשי [DATE]" at bounding box center [726, 96] width 159 height 19
